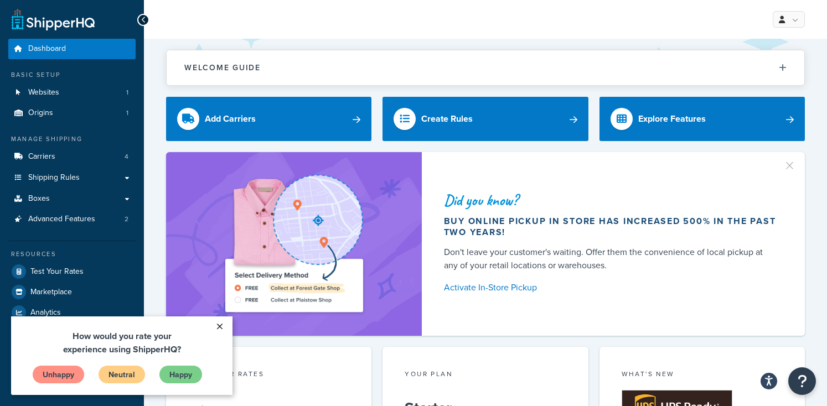
click at [218, 327] on link "×" at bounding box center [219, 327] width 19 height 20
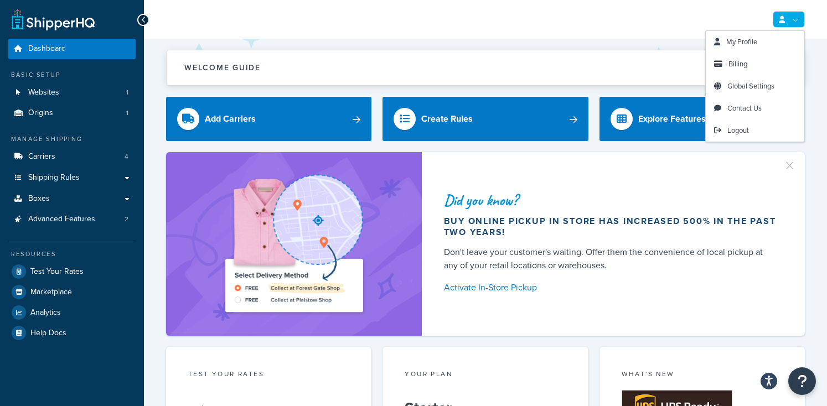
click at [787, 18] on link at bounding box center [789, 19] width 32 height 17
click at [750, 62] on link "Billing" at bounding box center [755, 64] width 99 height 22
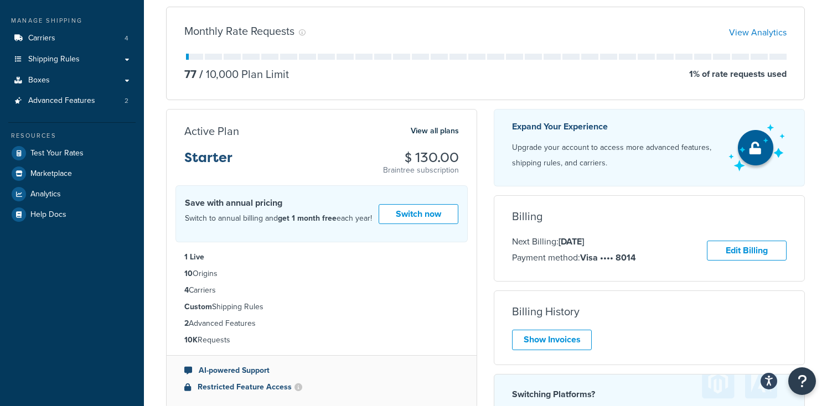
scroll to position [123, 0]
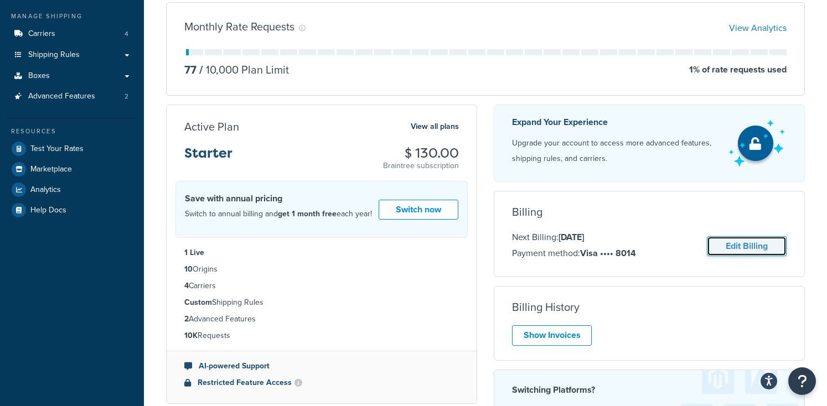
click at [735, 249] on link "Edit Billing" at bounding box center [747, 246] width 80 height 20
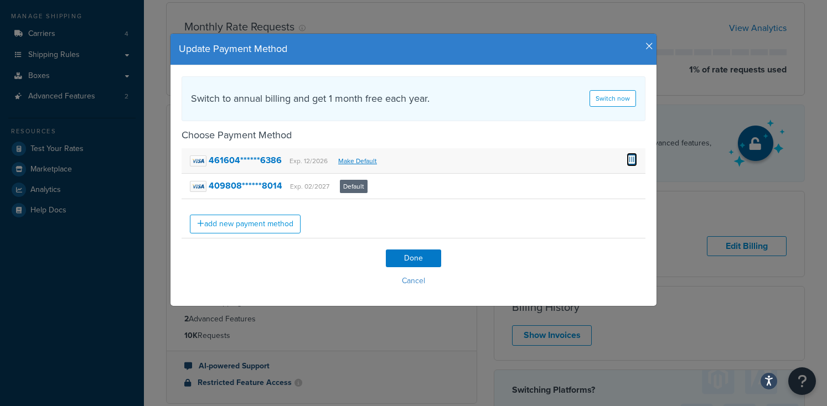
click at [631, 156] on span at bounding box center [632, 159] width 11 height 12
click at [246, 222] on link "add new payment method" at bounding box center [245, 224] width 111 height 19
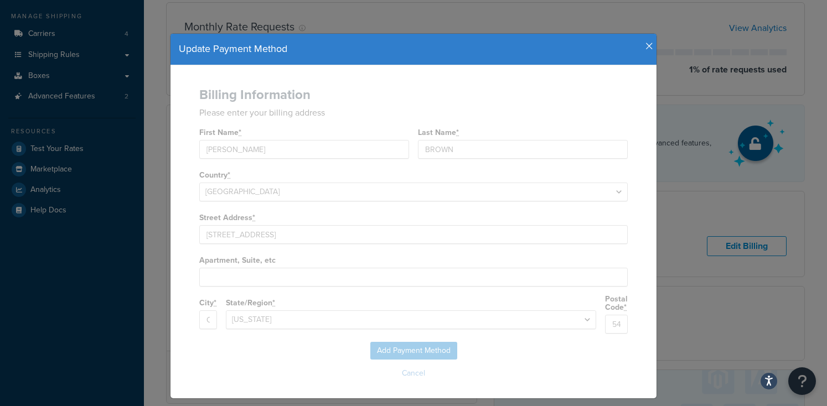
select select
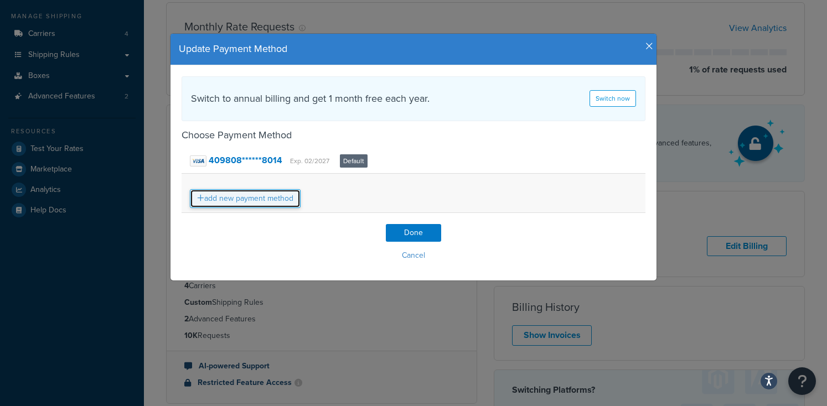
click at [274, 199] on link "add new payment method" at bounding box center [245, 198] width 111 height 19
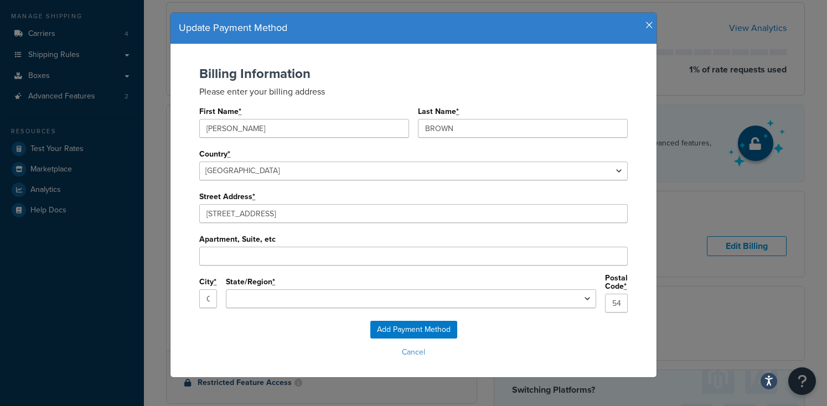
scroll to position [22, 0]
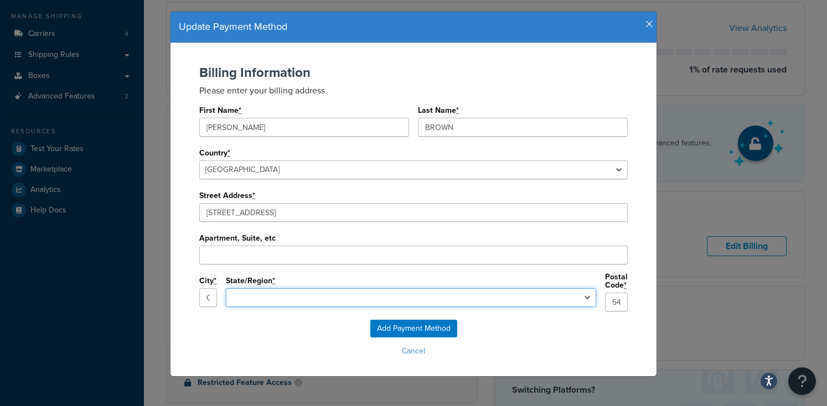
click at [473, 299] on select "Alabama Alaska Arizona Arkansas California Colorado Connecticut Delaware Florid…" at bounding box center [411, 298] width 370 height 19
select select "WI"
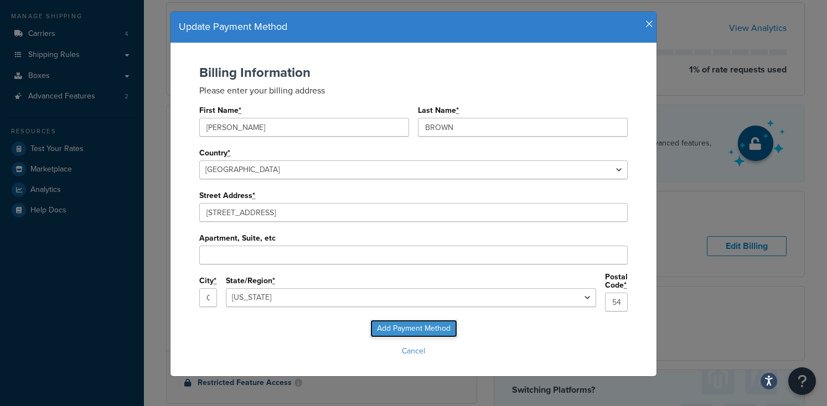
click at [411, 324] on input "Add Payment Method" at bounding box center [413, 329] width 87 height 18
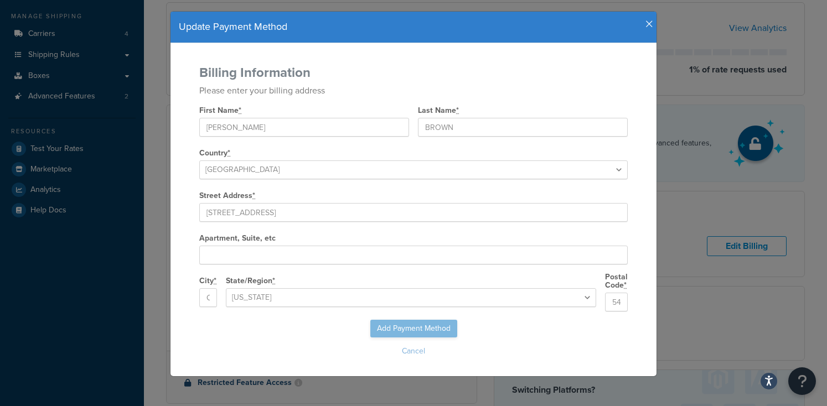
scroll to position [0, 0]
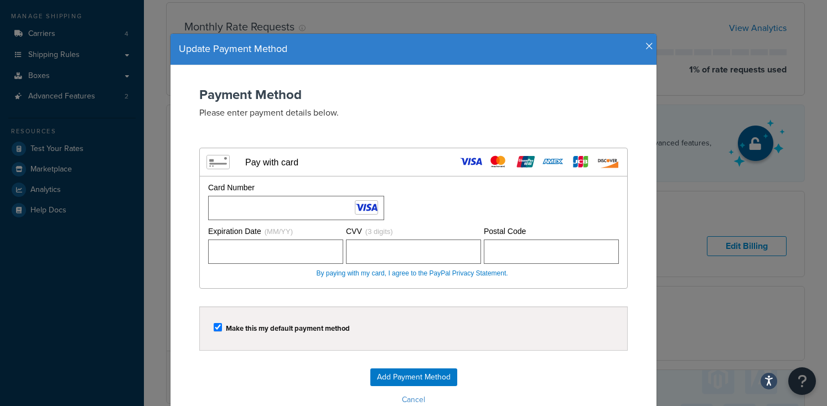
click at [503, 187] on div "Card Number Please fill out a card number." at bounding box center [412, 201] width 414 height 38
click at [396, 378] on input "Add Payment Method" at bounding box center [413, 378] width 87 height 18
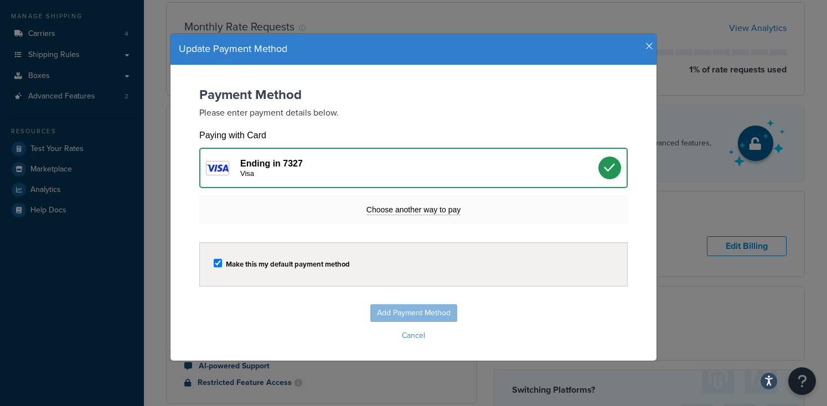
click at [649, 44] on icon "button" at bounding box center [650, 47] width 8 height 10
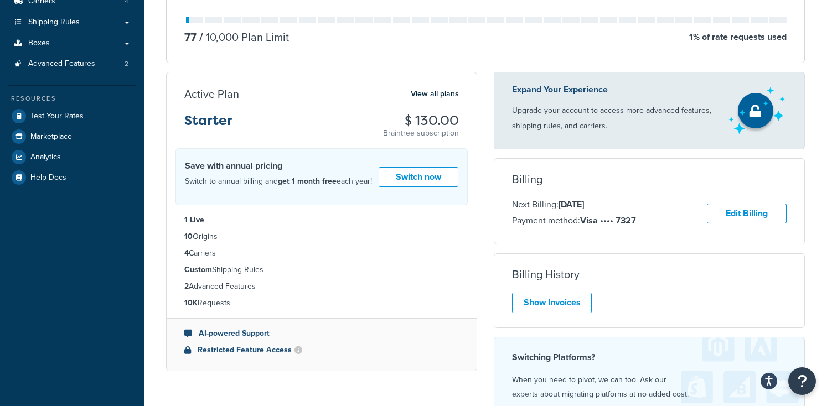
scroll to position [161, 0]
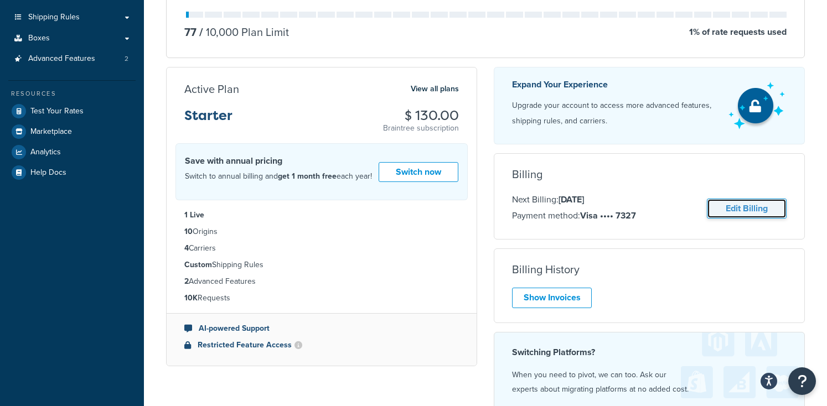
click at [742, 207] on link "Edit Billing" at bounding box center [747, 209] width 80 height 20
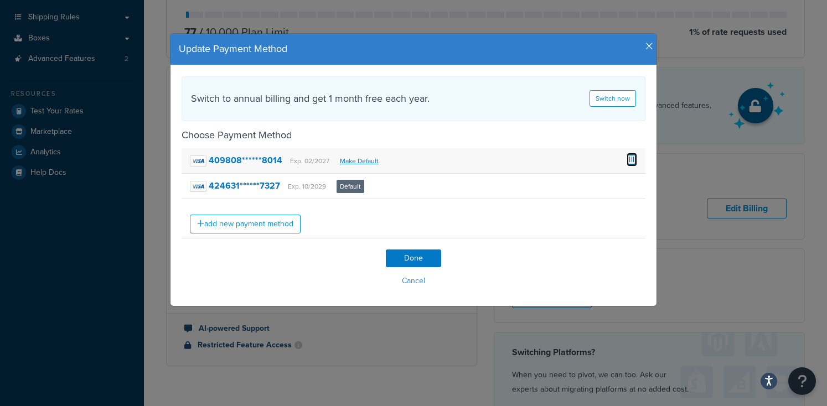
click at [635, 157] on span at bounding box center [632, 159] width 11 height 12
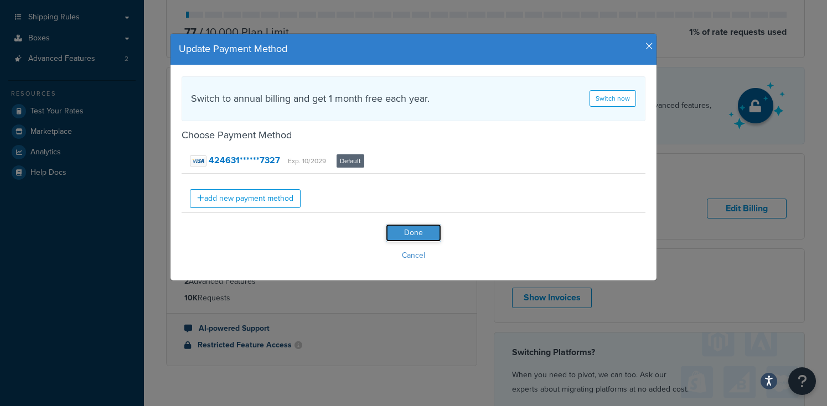
click at [430, 235] on input "Done" at bounding box center [413, 233] width 55 height 18
